Goal: Information Seeking & Learning: Check status

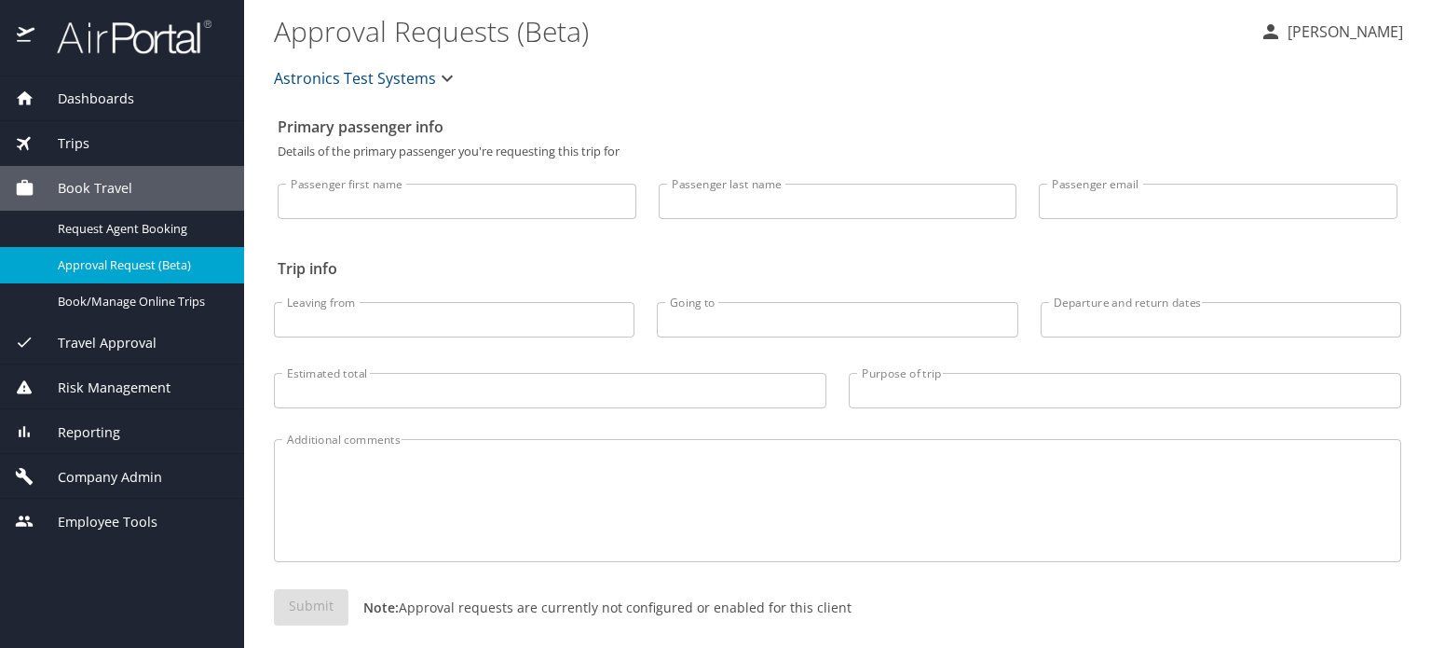
click at [70, 432] on span "Reporting" at bounding box center [77, 432] width 86 height 20
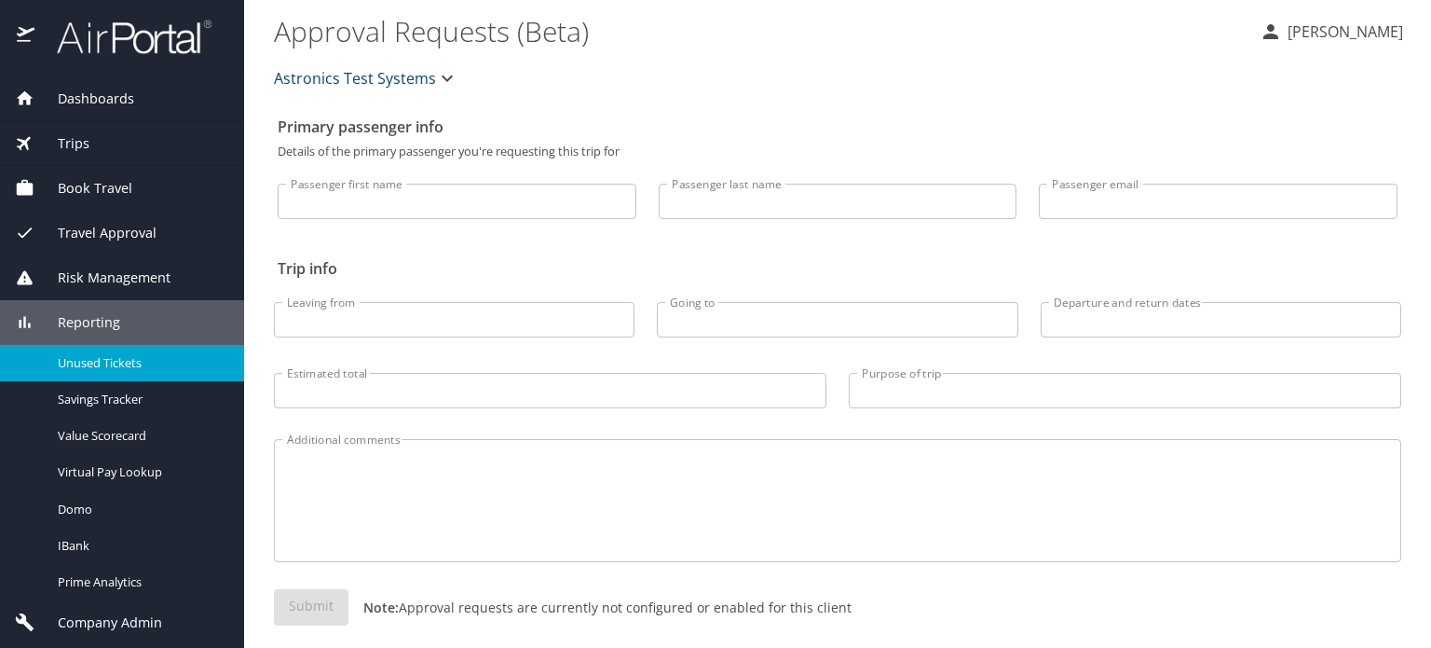
click at [89, 350] on link "Unused Tickets" at bounding box center [122, 363] width 244 height 36
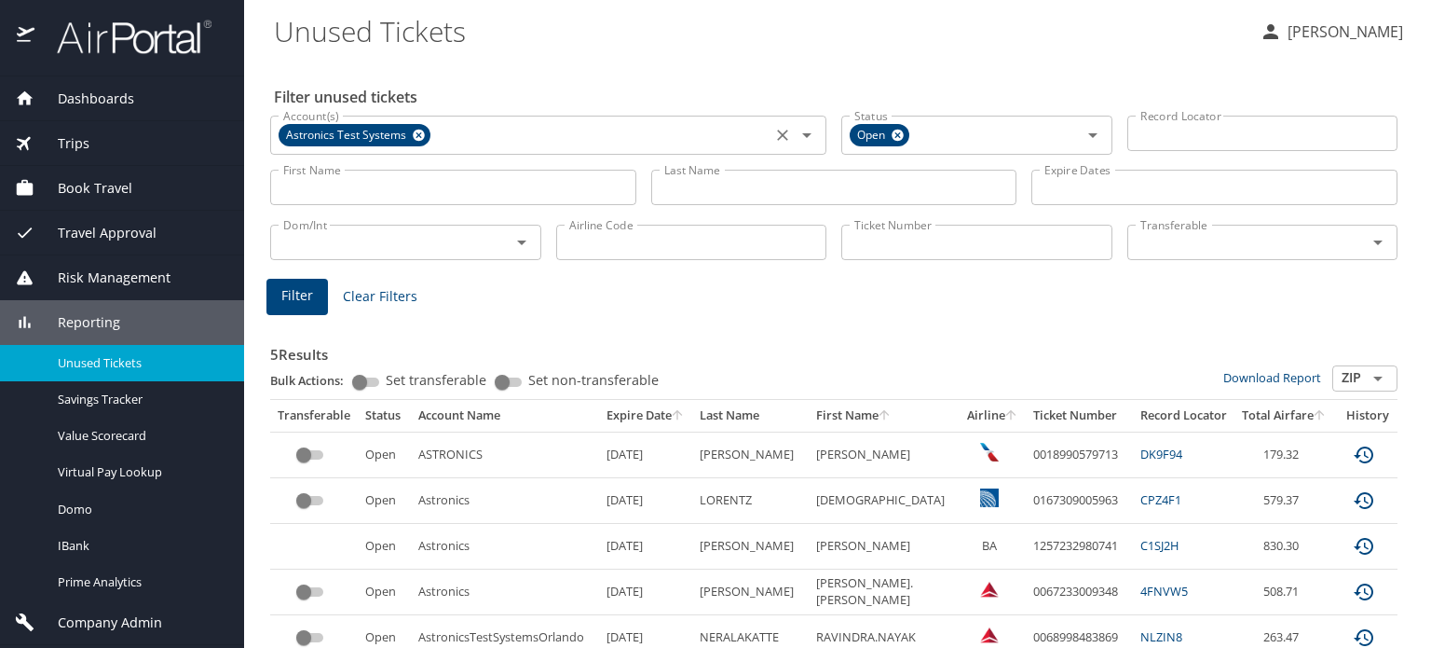
click at [414, 134] on icon at bounding box center [419, 136] width 12 height 12
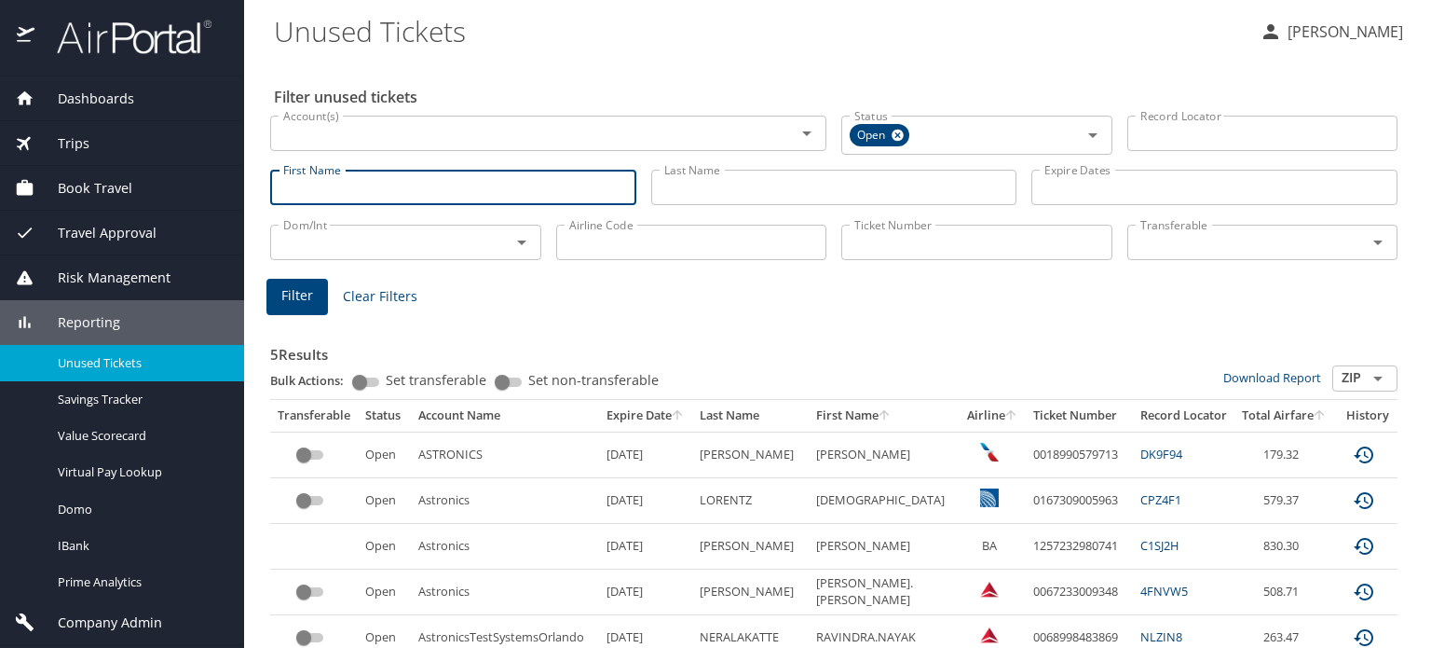
click at [395, 182] on input "First Name" at bounding box center [453, 187] width 366 height 35
type input "[PERSON_NAME]"
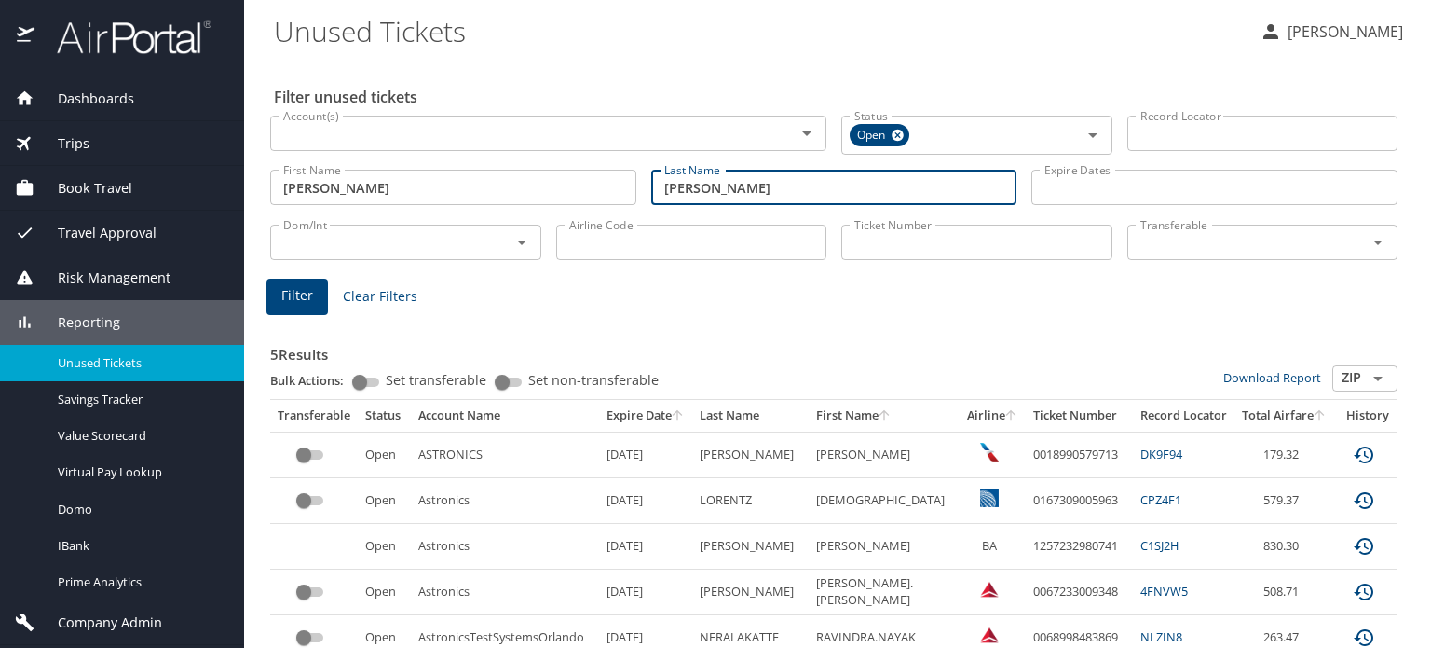
type input "[PERSON_NAME]"
click at [320, 295] on button "Filter" at bounding box center [296, 297] width 61 height 36
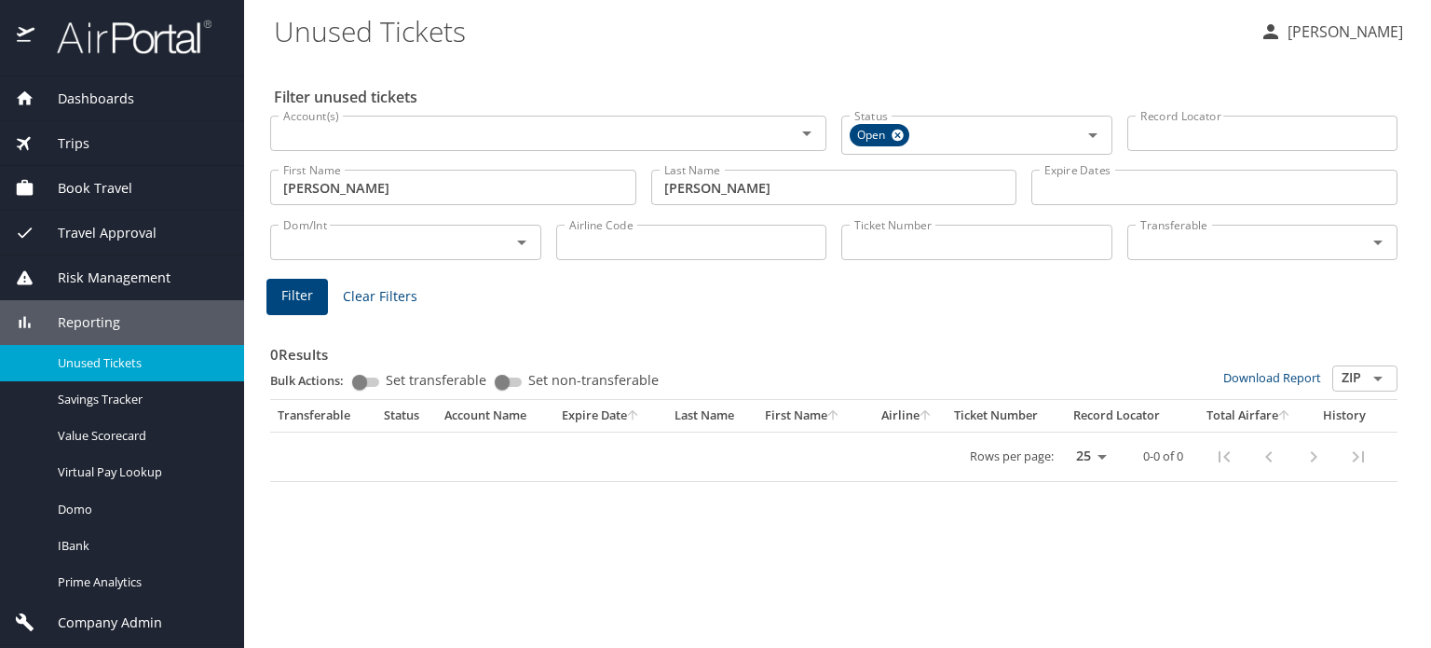
click at [296, 296] on span "Filter" at bounding box center [297, 295] width 32 height 23
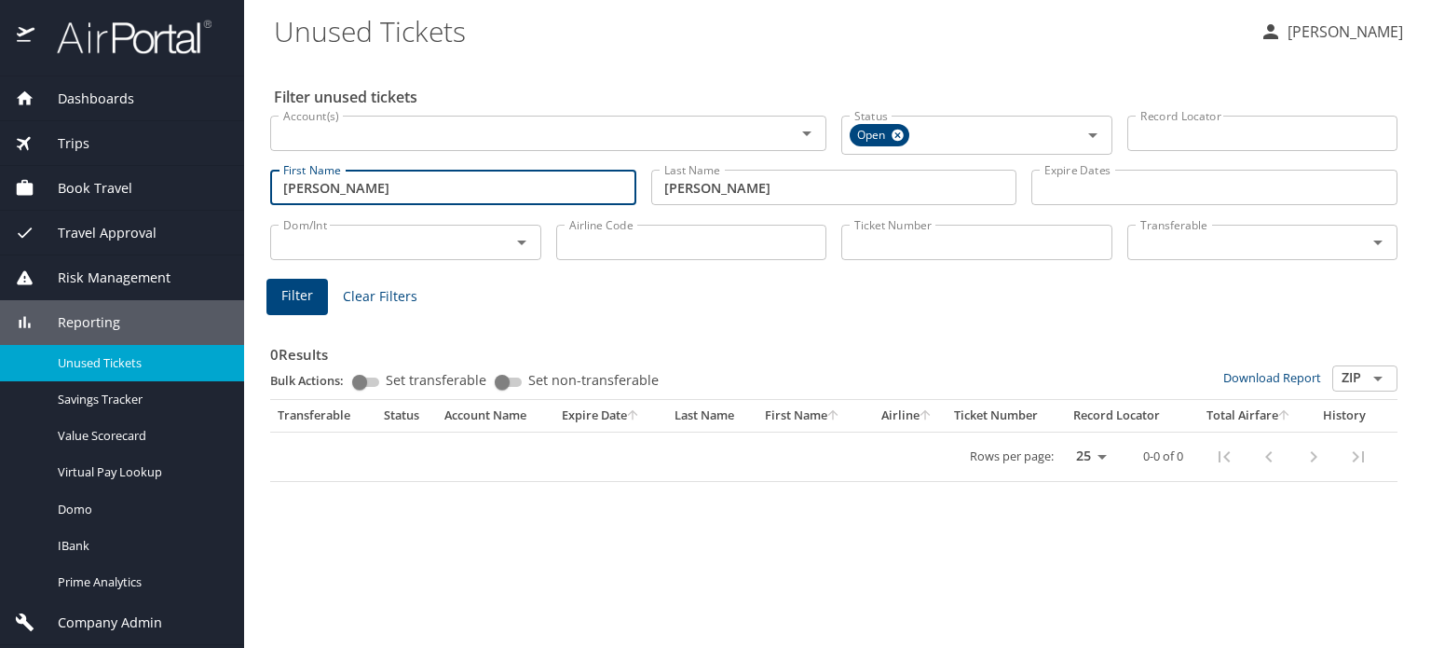
click at [376, 185] on input "[PERSON_NAME]" at bounding box center [453, 187] width 366 height 35
click at [307, 307] on span "Filter" at bounding box center [297, 295] width 32 height 23
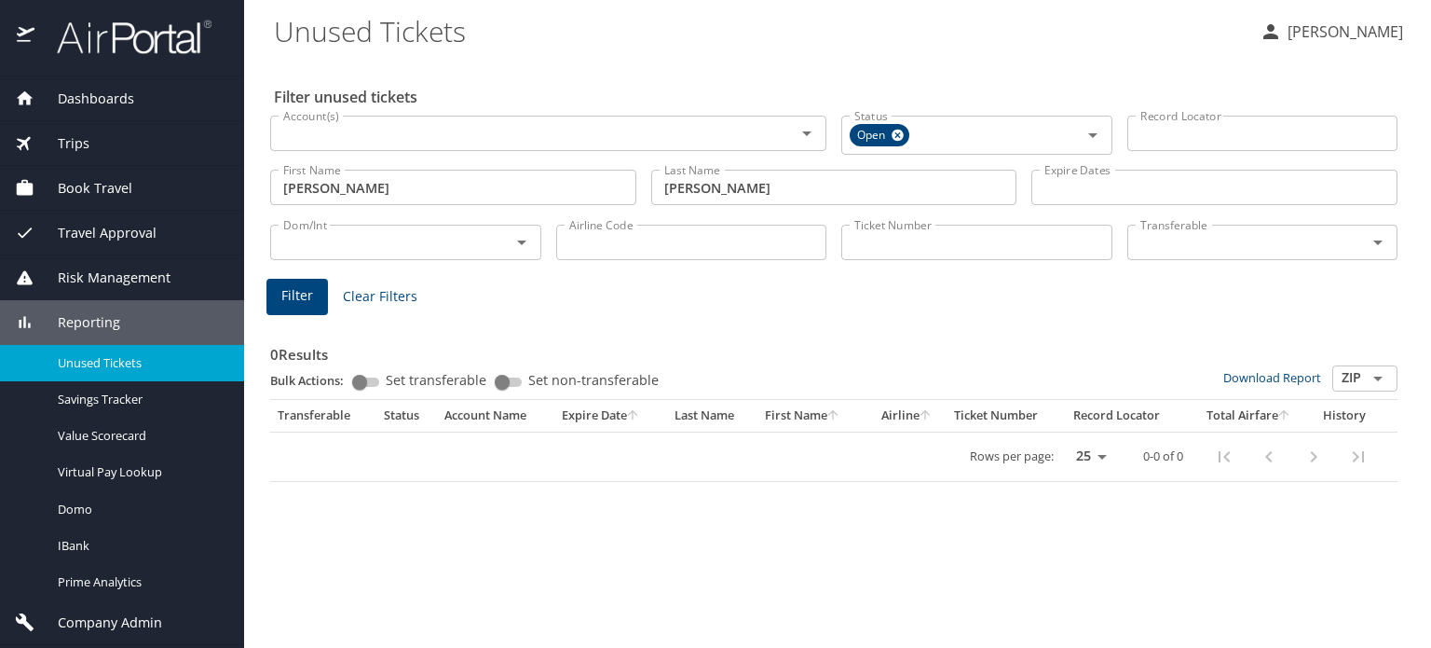
click at [283, 291] on span "Filter" at bounding box center [297, 295] width 32 height 23
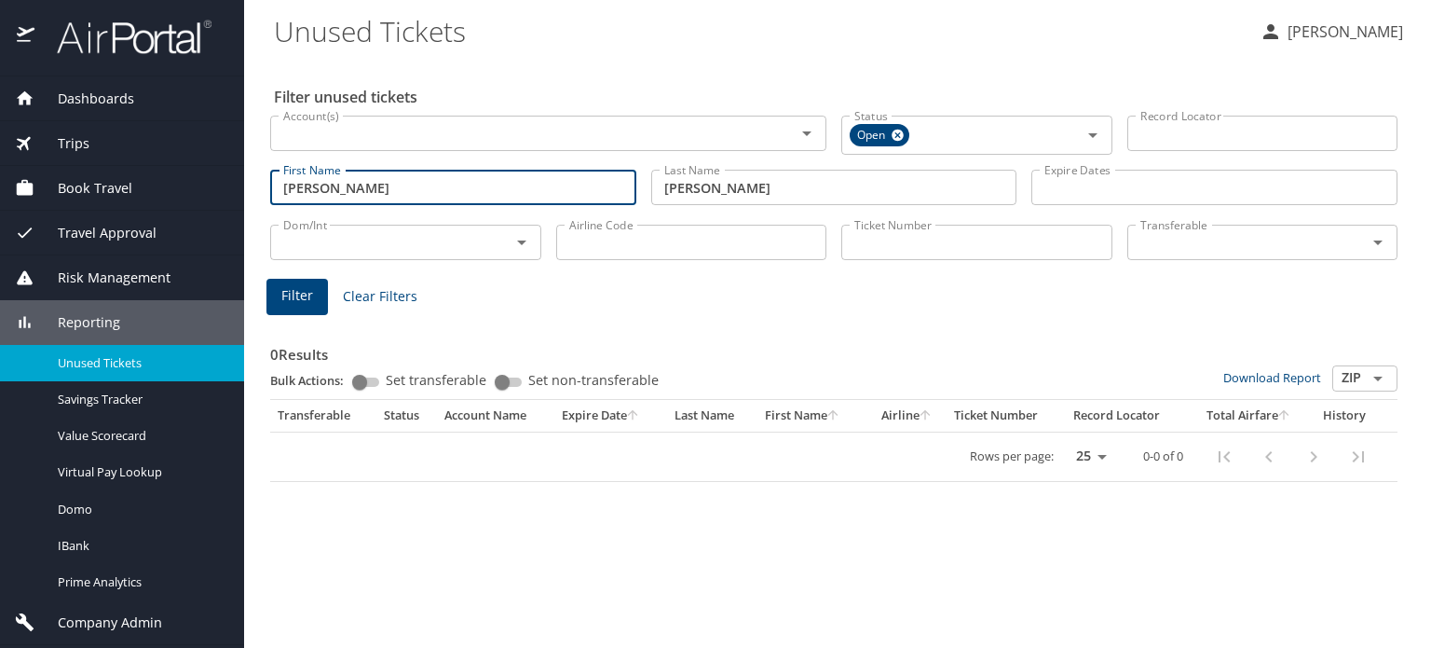
drag, startPoint x: 414, startPoint y: 193, endPoint x: 145, endPoint y: 186, distance: 268.4
click at [143, 189] on div "Dashboards AirPortal 360™ Manager AirPortal 360™ Agent My Travel Dashboard Trip…" at bounding box center [715, 324] width 1431 height 648
type input "[PERSON_NAME]"
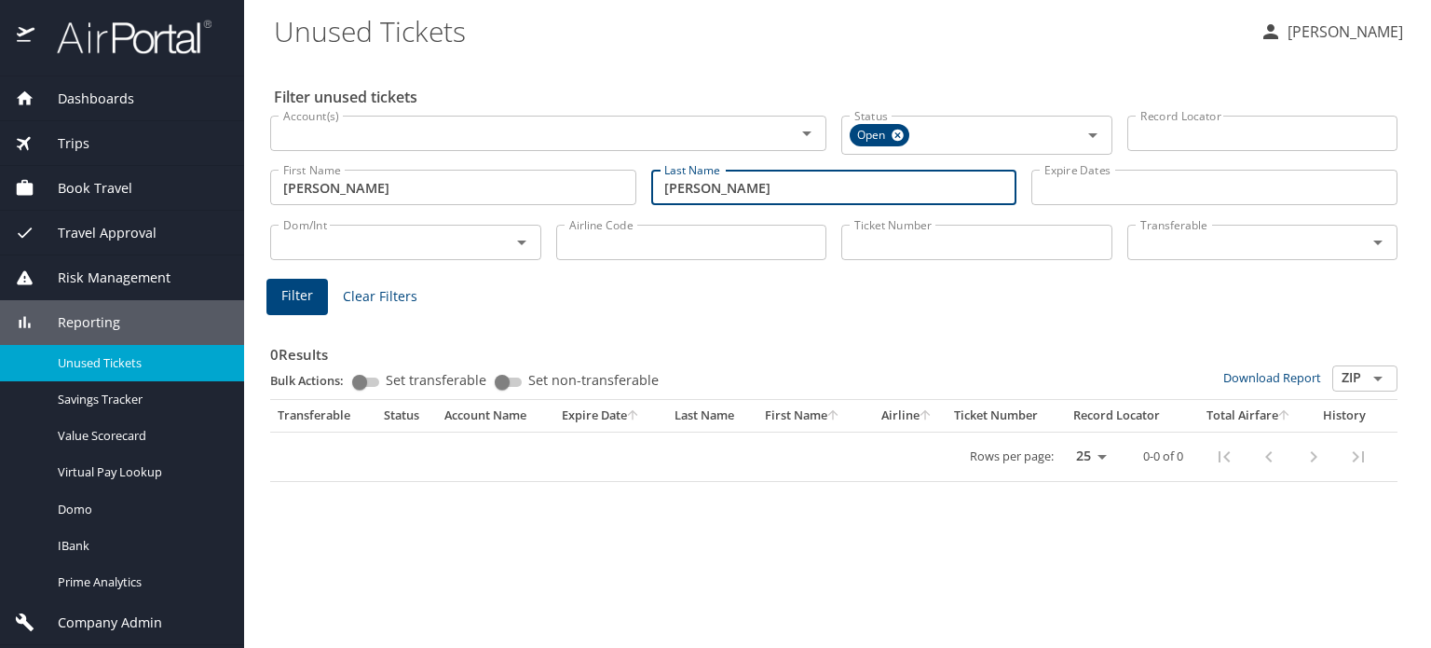
type input "[PERSON_NAME]"
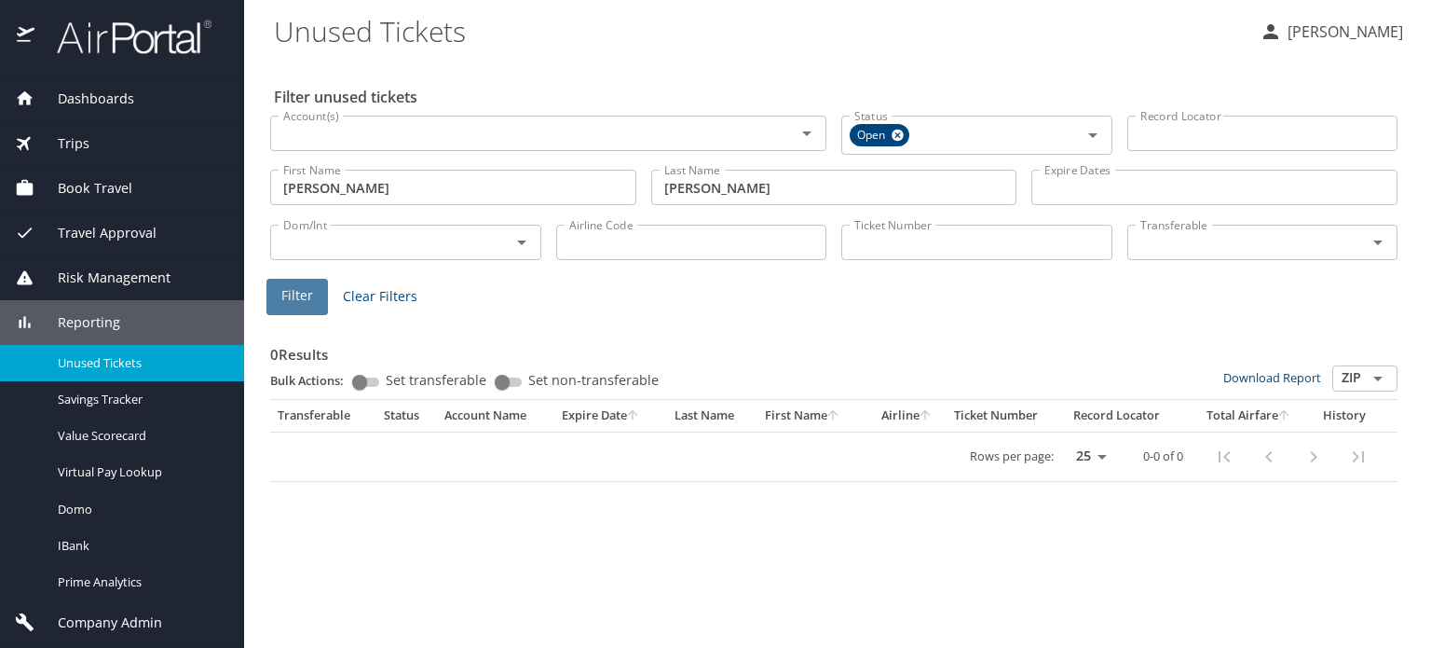
click at [303, 300] on span "Filter" at bounding box center [297, 295] width 32 height 23
